Goal: Transaction & Acquisition: Purchase product/service

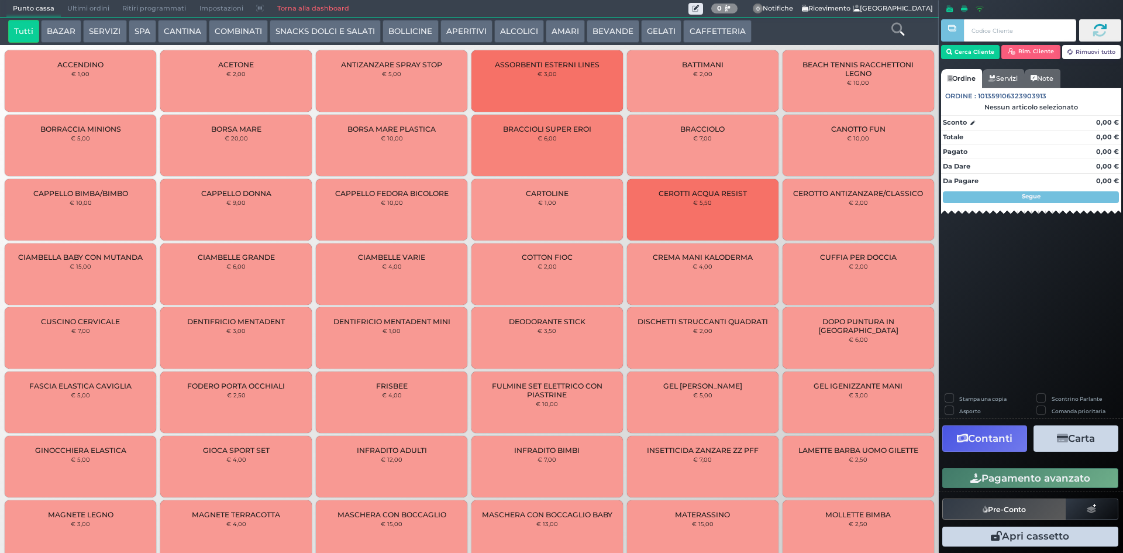
click at [126, 30] on div "Tutti BAZAR SERVIZI SPA [GEOGRAPHIC_DATA] COMBINATI SNACKS DOLCI E SALATI BOLLI…" at bounding box center [430, 31] width 857 height 23
click at [139, 28] on button "SPA" at bounding box center [142, 31] width 27 height 23
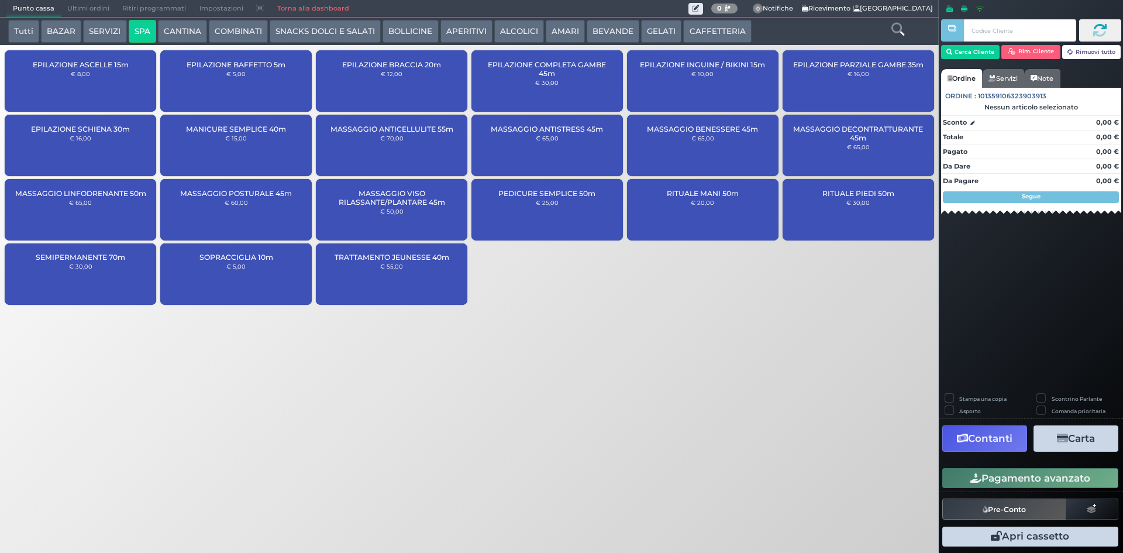
click at [538, 204] on small "€ 25,00" at bounding box center [547, 202] width 23 height 7
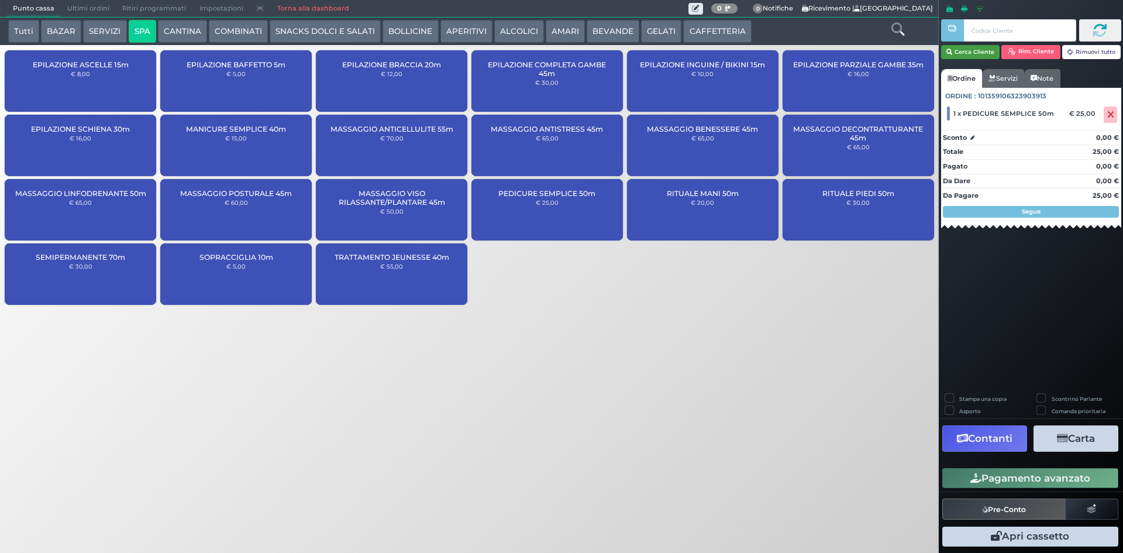
click at [971, 47] on button "Cerca Cliente" at bounding box center [970, 52] width 59 height 14
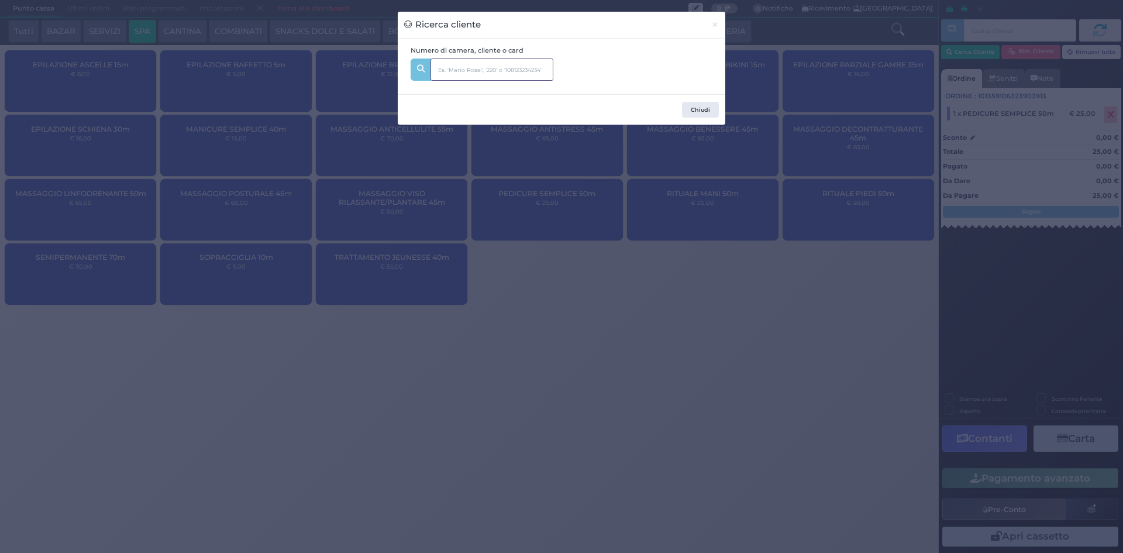
click at [471, 61] on input "text" at bounding box center [491, 69] width 123 height 22
type input "520"
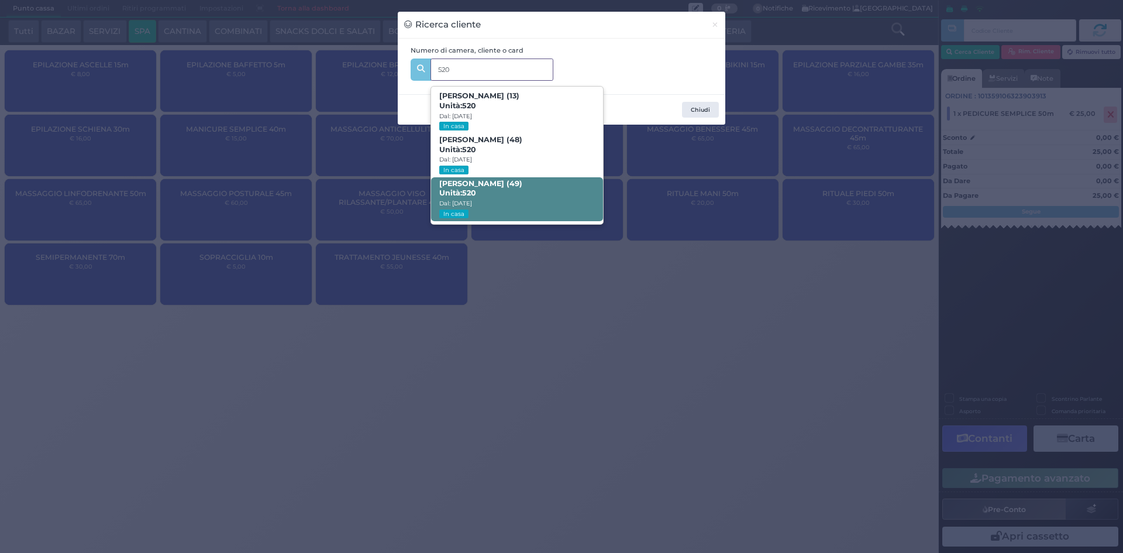
click at [560, 199] on span "Annarita Signoriello (49) Unità: 520 Dal: 30/08/2025 In casa" at bounding box center [516, 199] width 171 height 44
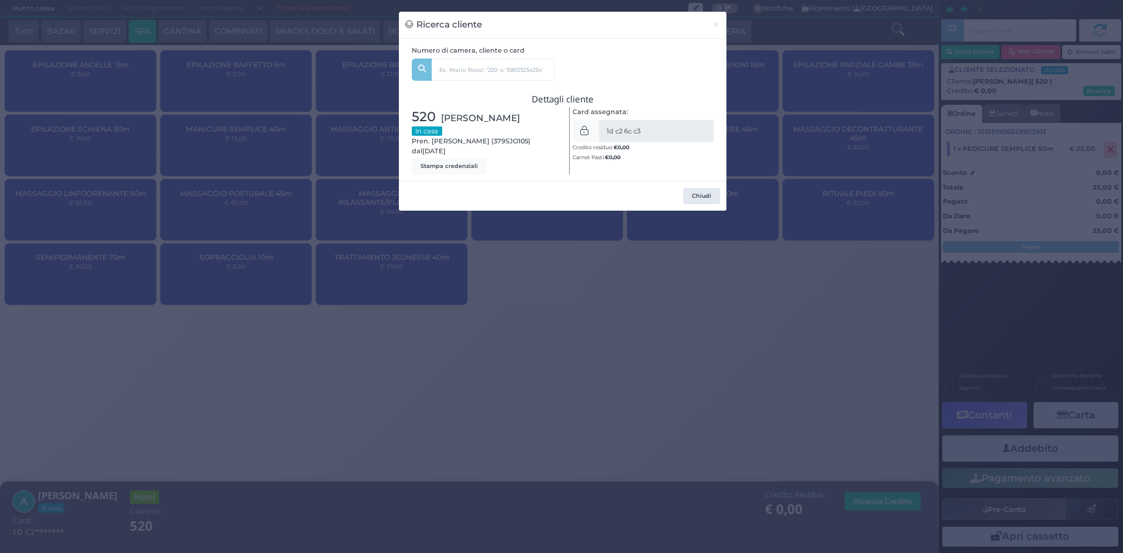
click at [789, 192] on div "Ricerca cliente × Numero di camera, cliente o card 520 Saverio Silenzi (13) Uni…" at bounding box center [561, 276] width 1123 height 553
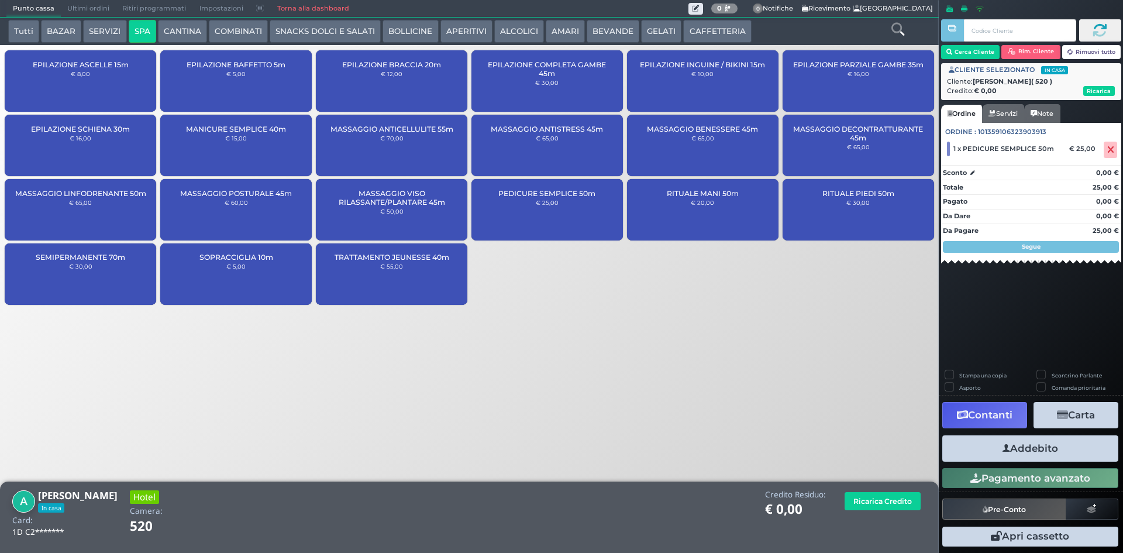
click at [1006, 455] on button "Addebito" at bounding box center [1030, 448] width 176 height 26
